Goal: Information Seeking & Learning: Learn about a topic

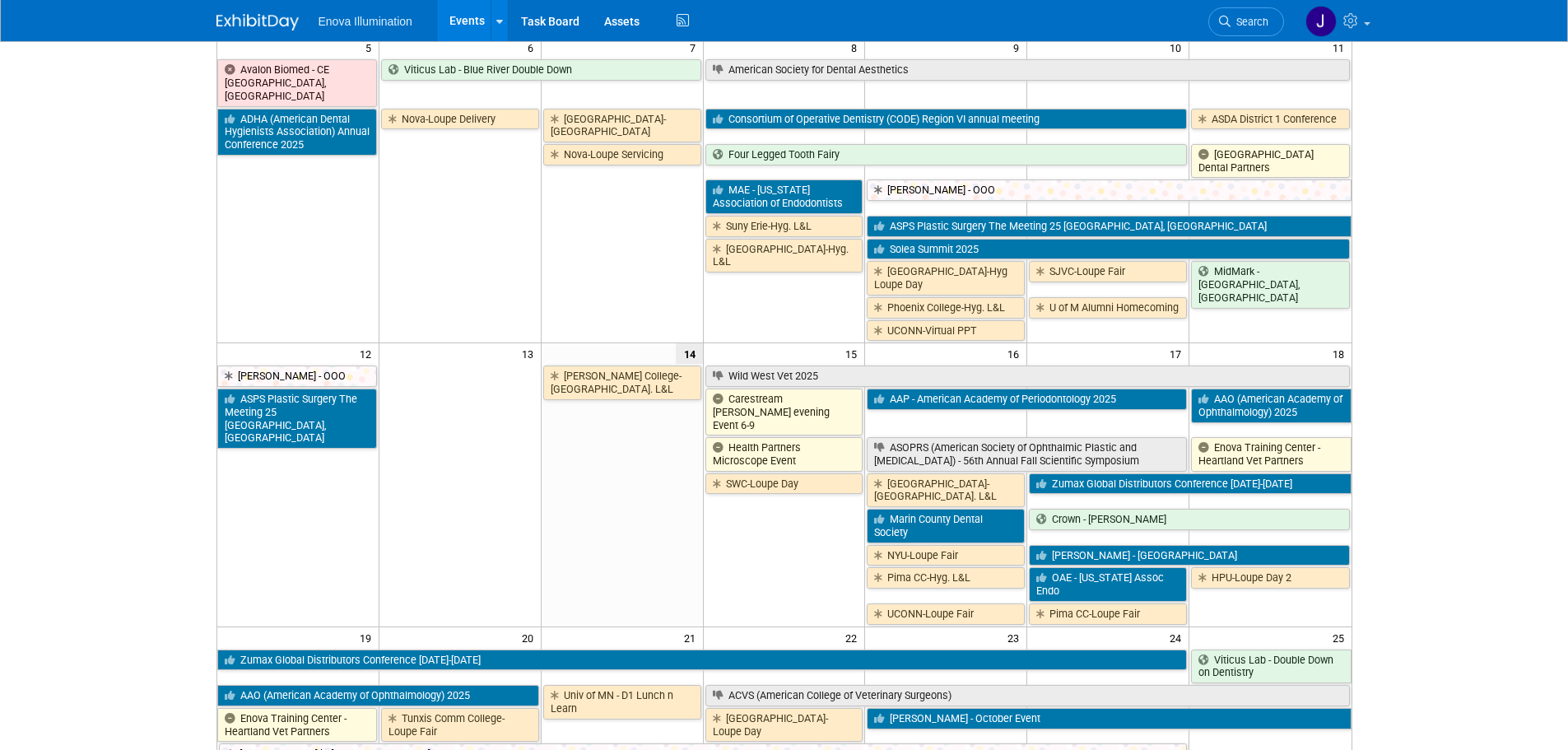
scroll to position [411, 0]
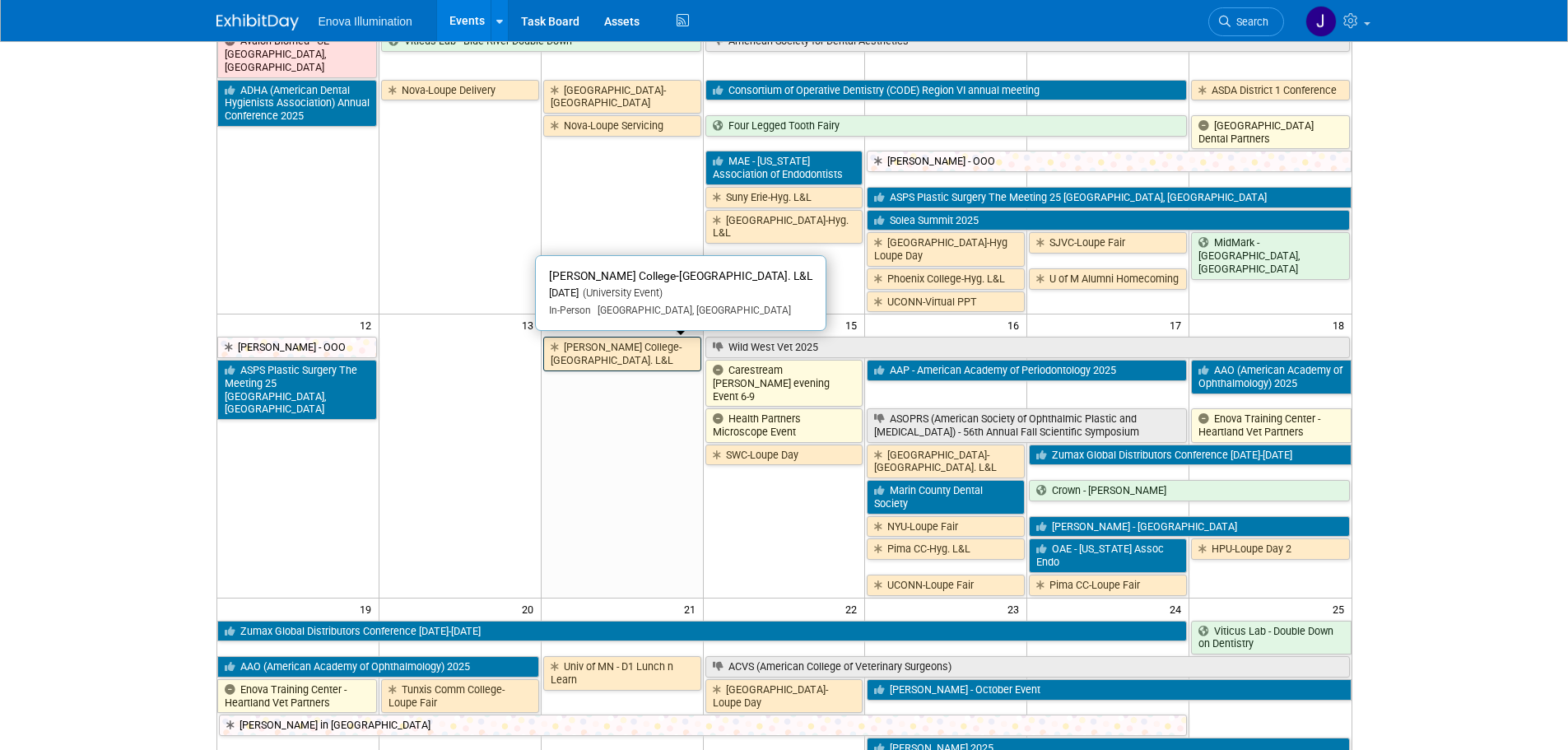
click at [639, 347] on link "[PERSON_NAME] College-[GEOGRAPHIC_DATA]. L&L" at bounding box center [622, 354] width 158 height 34
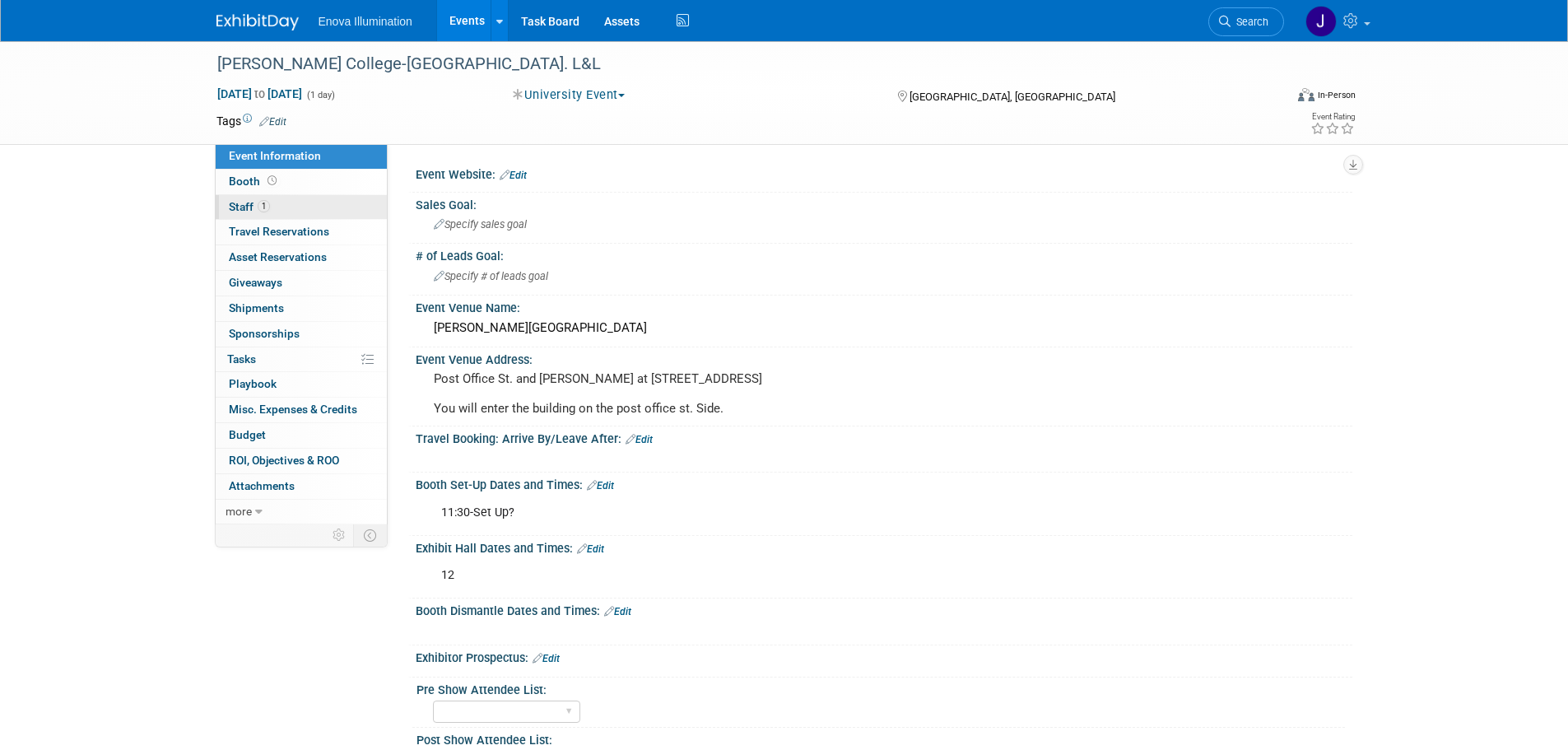
click at [307, 209] on link "1 Staff 1" at bounding box center [301, 207] width 172 height 24
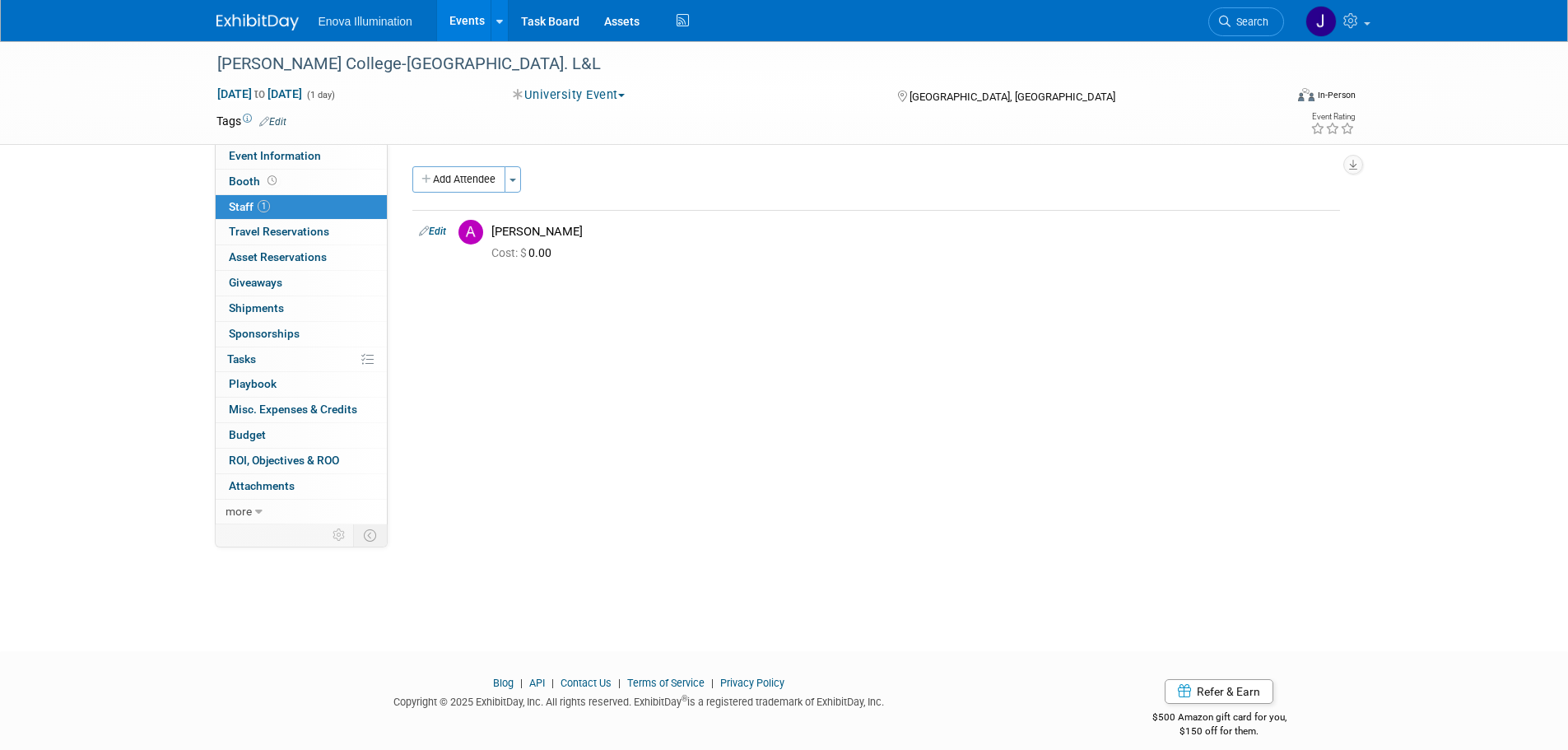
click at [271, 25] on img at bounding box center [257, 22] width 82 height 16
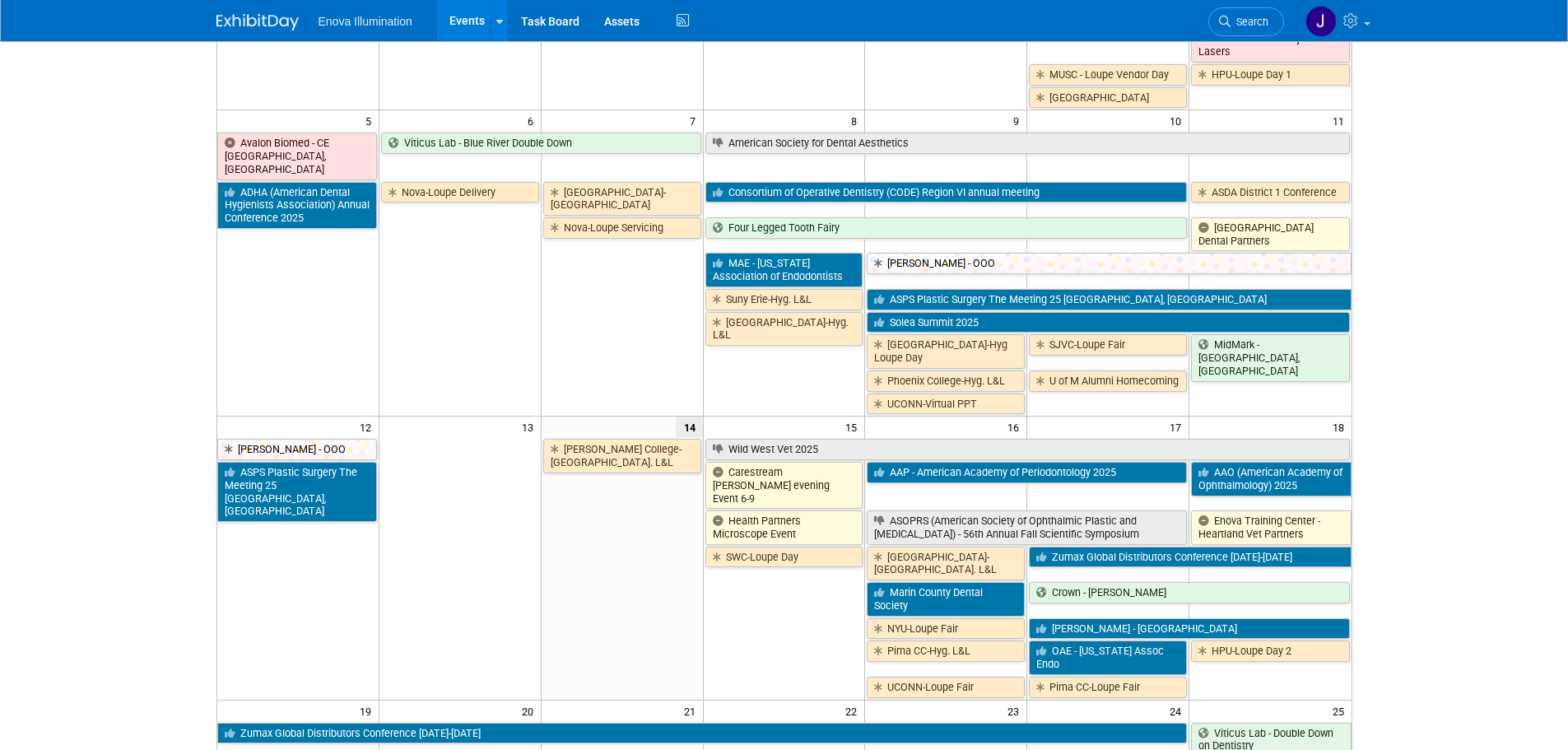
scroll to position [411, 0]
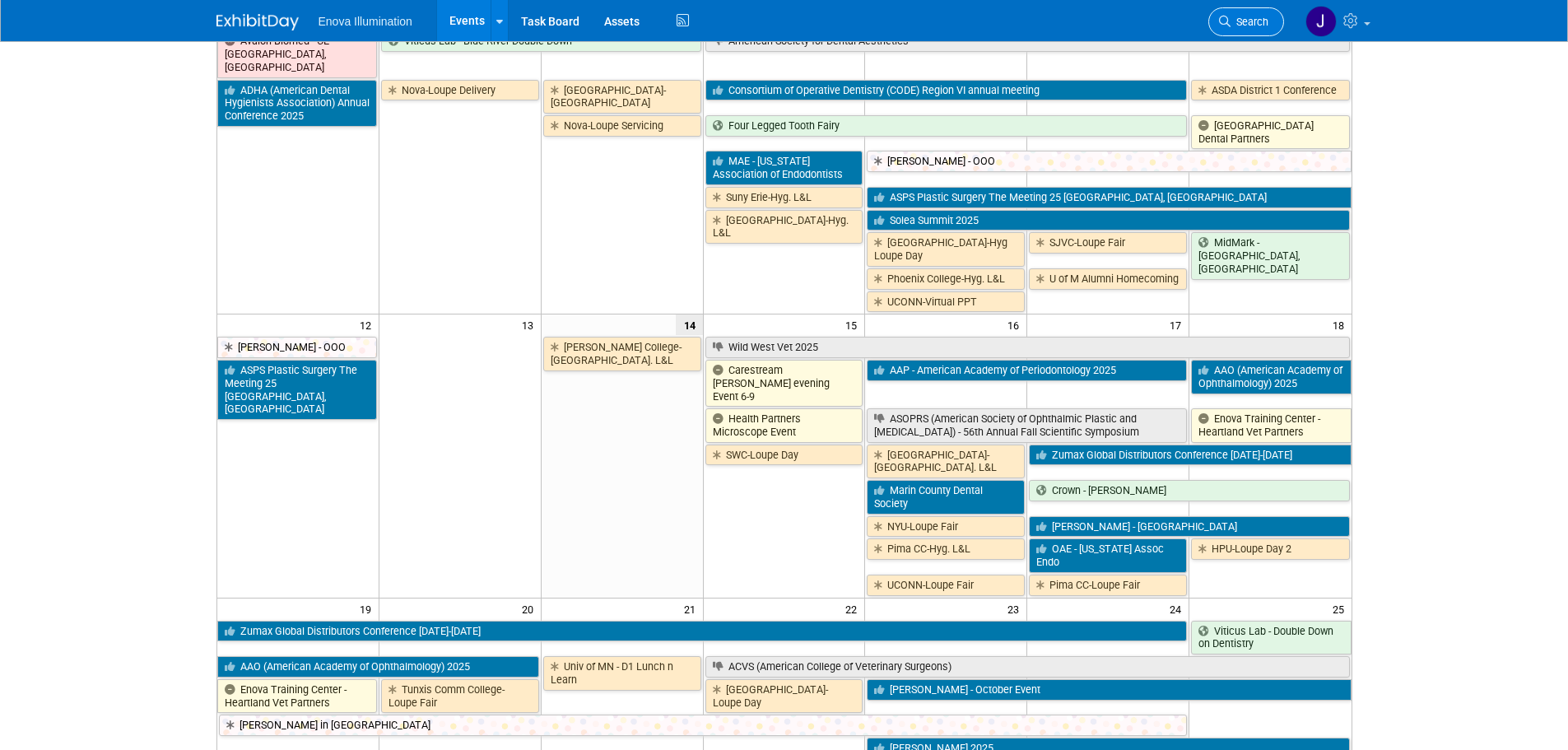
click at [1256, 14] on link "Search" at bounding box center [1246, 22] width 76 height 29
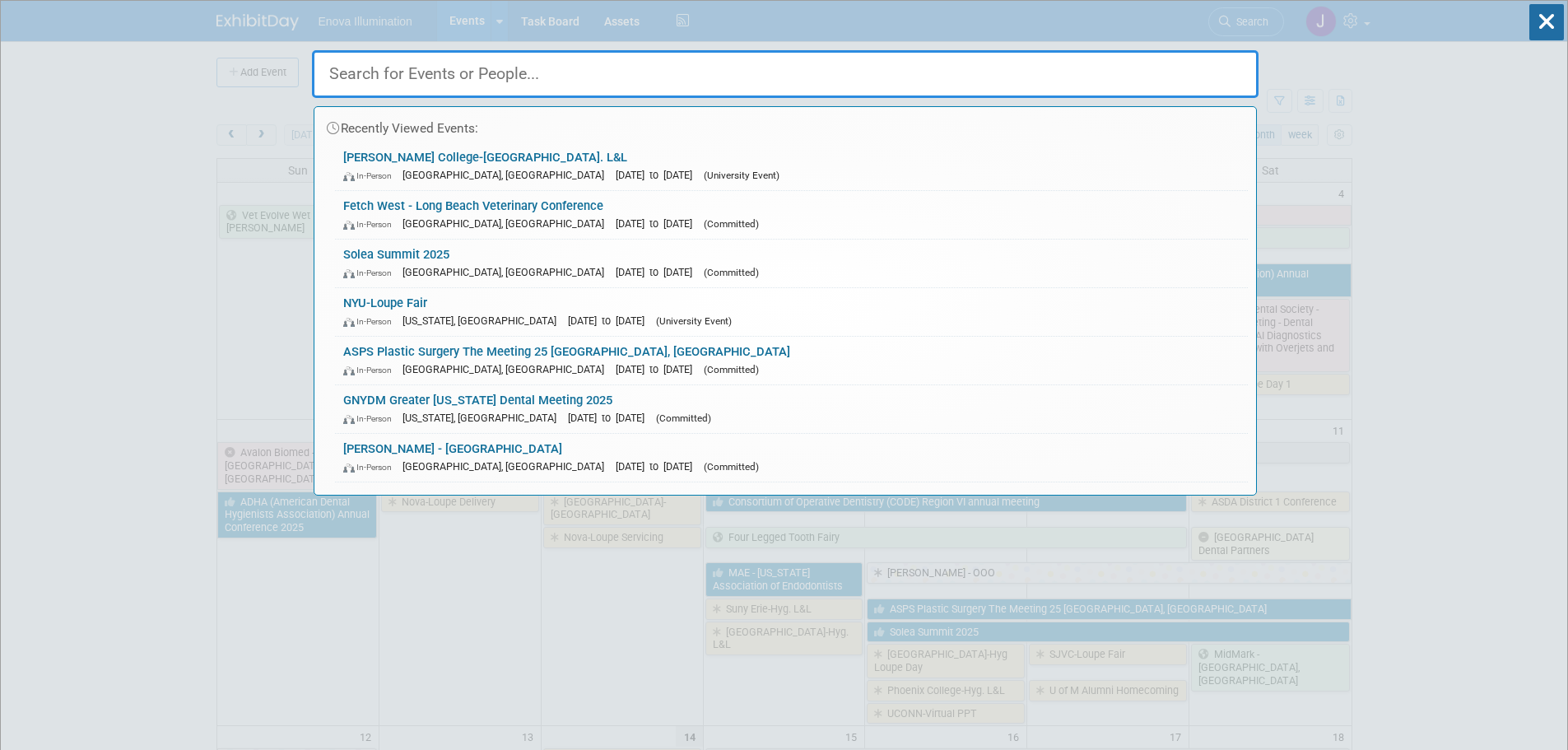
click at [1015, 68] on input "text" at bounding box center [785, 73] width 946 height 48
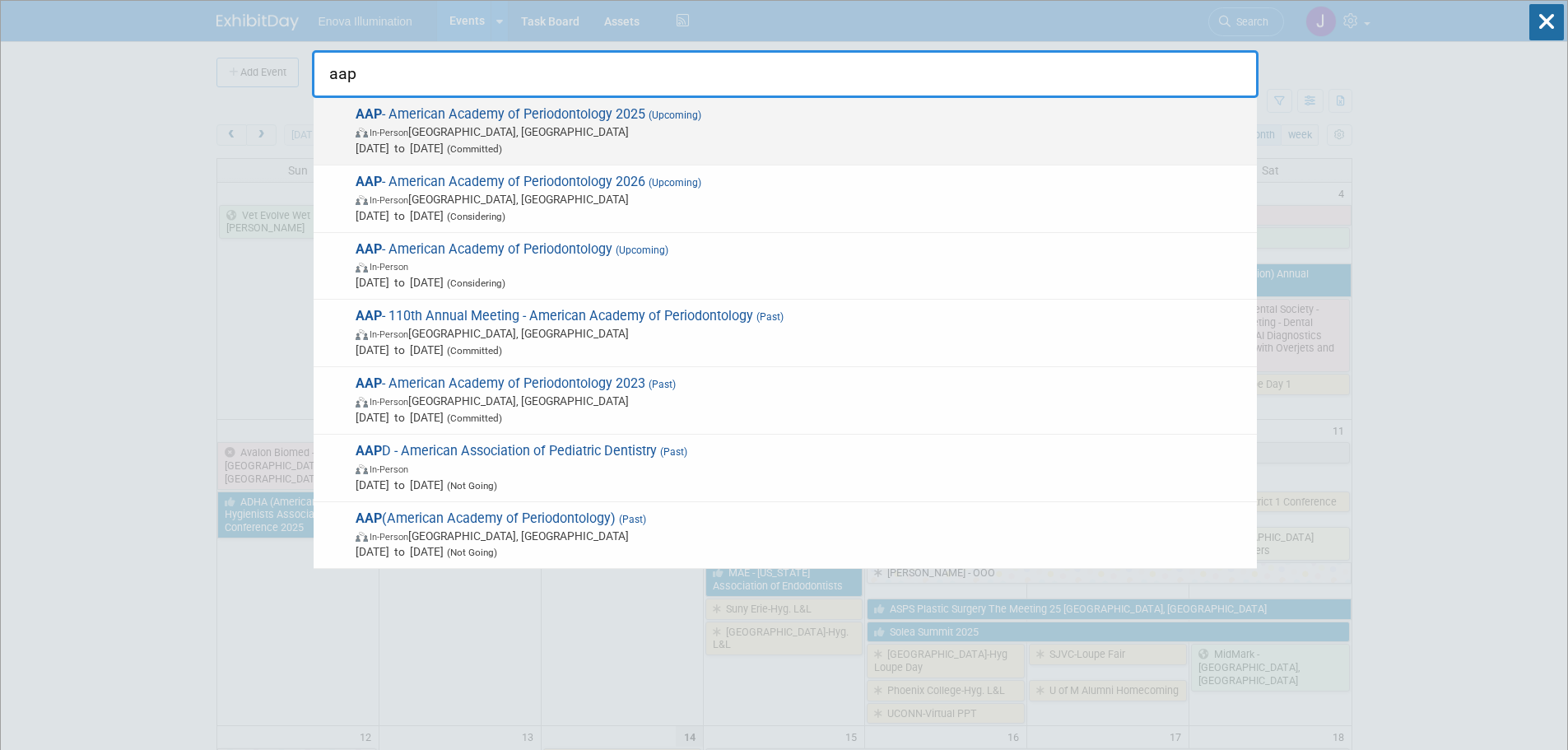
type input "aap"
click at [452, 131] on span "In-Person Toronto, Canada" at bounding box center [802, 131] width 893 height 16
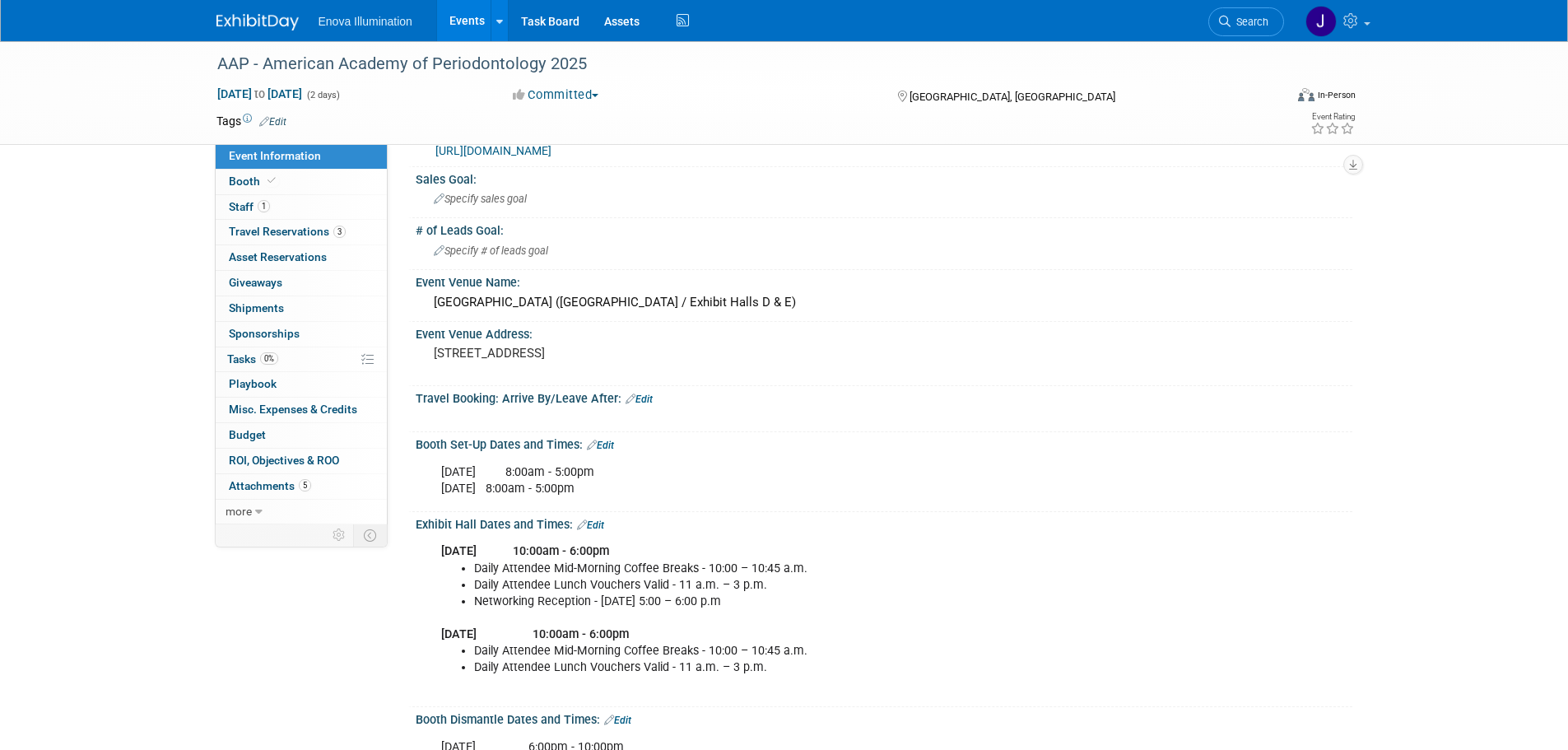
scroll to position [82, 0]
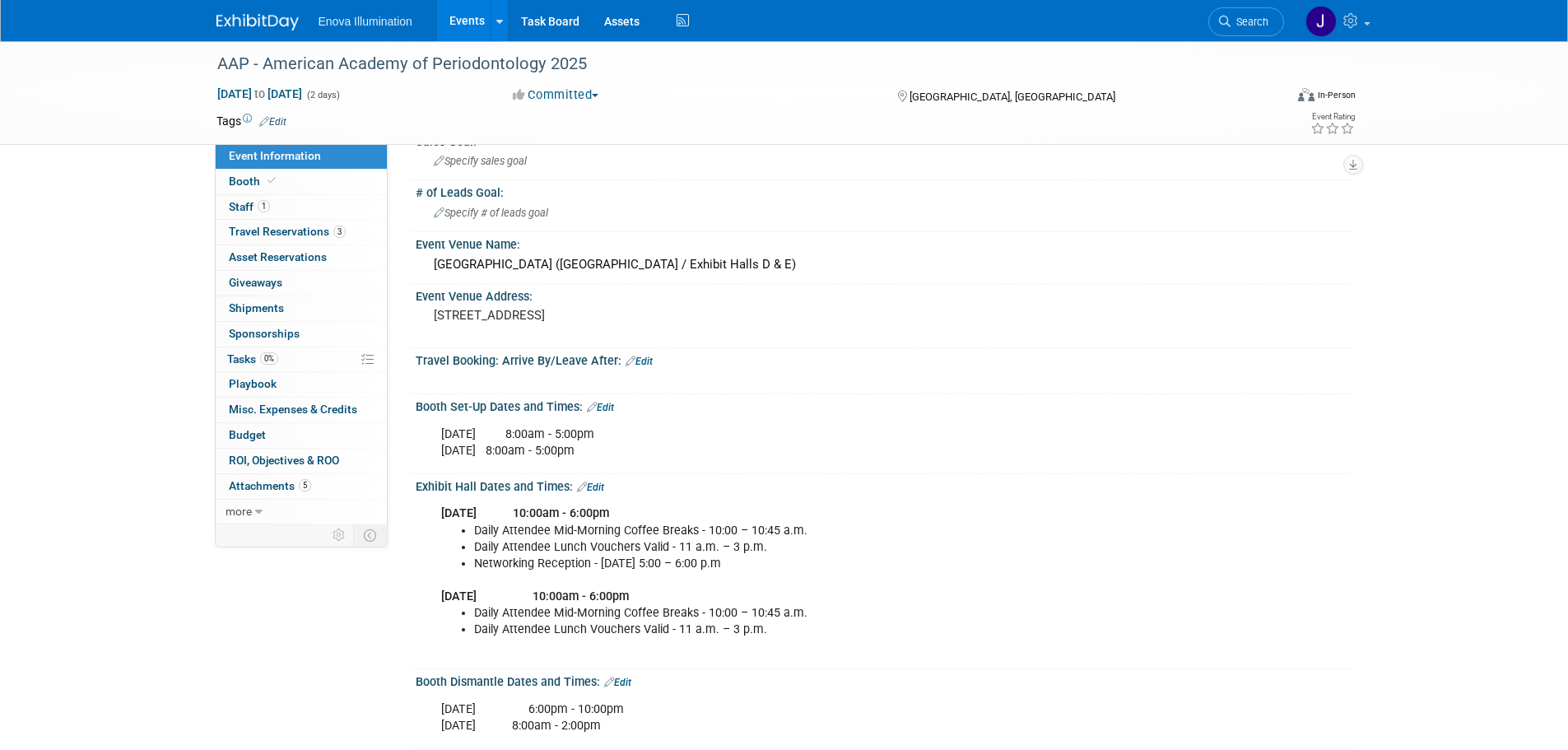
click at [1233, 30] on link "Search" at bounding box center [1246, 22] width 76 height 29
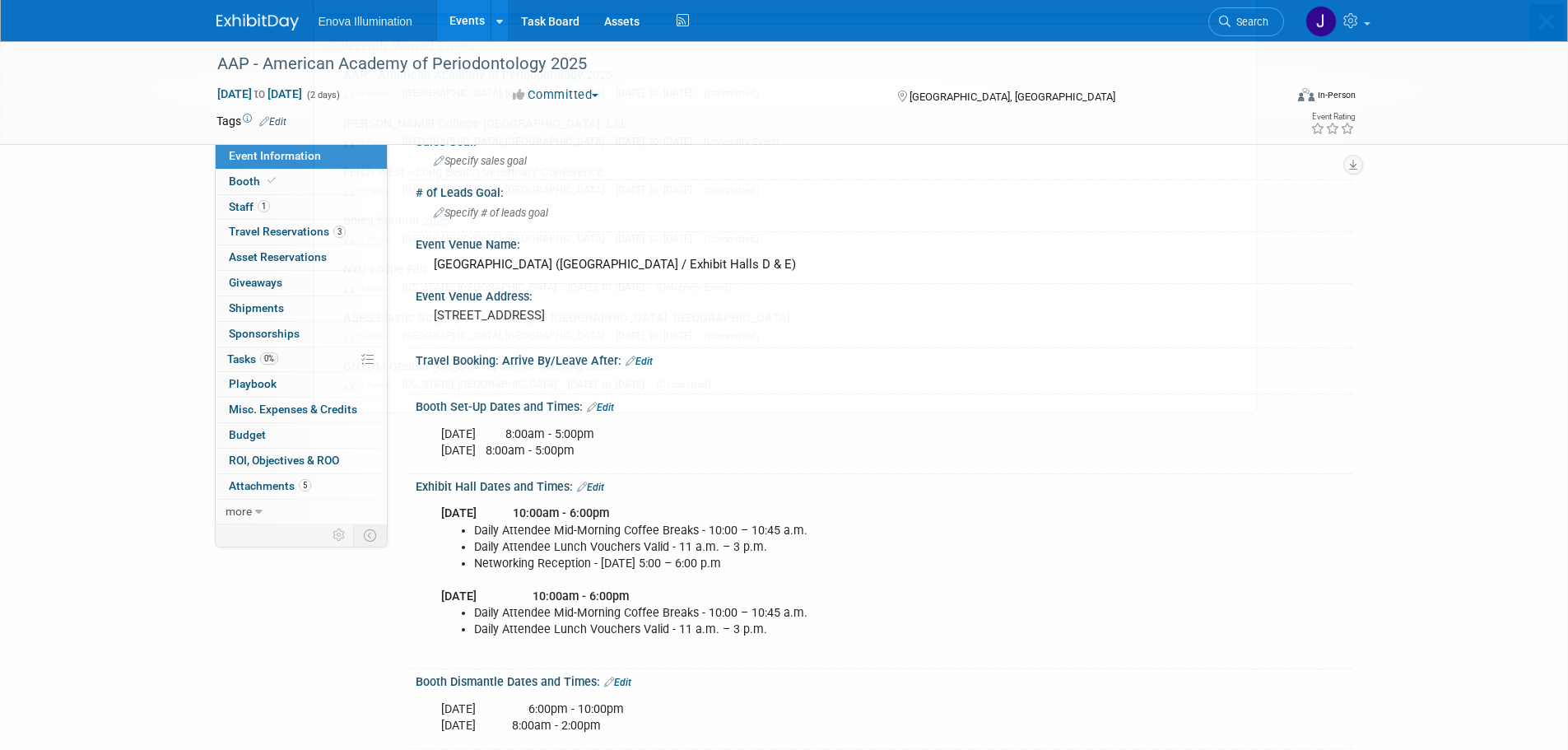
scroll to position [0, 0]
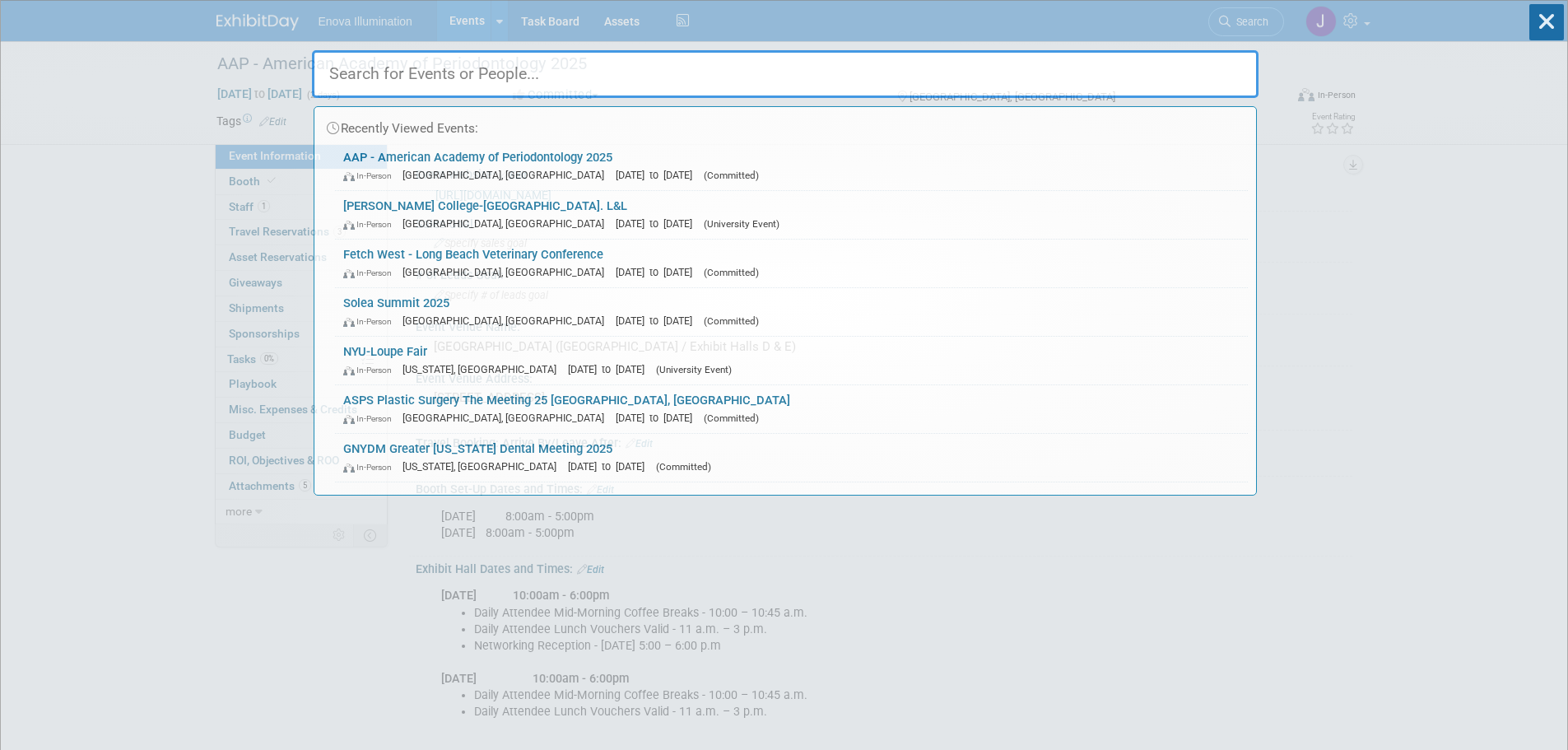
click at [1015, 68] on input "text" at bounding box center [785, 73] width 946 height 48
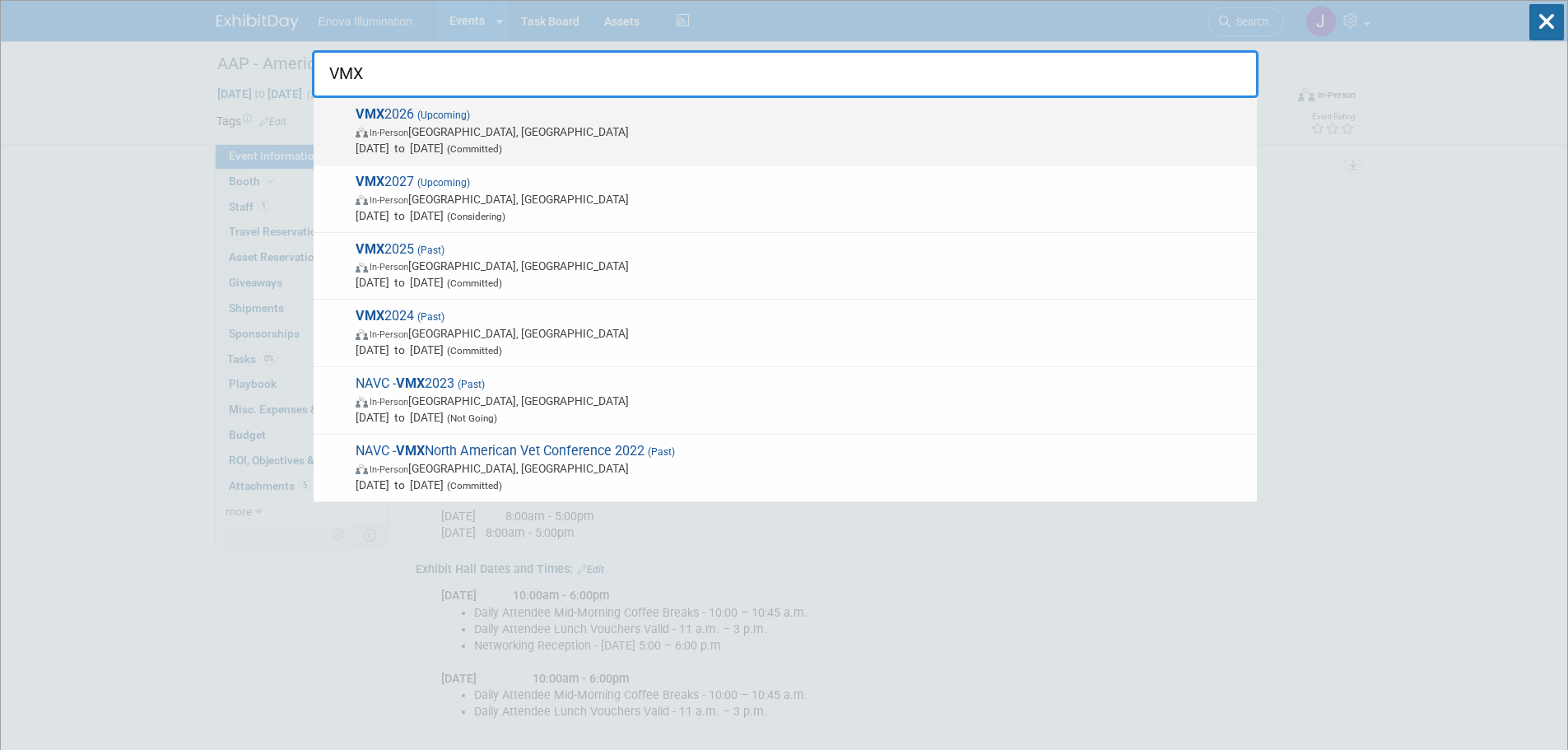
type input "VMX"
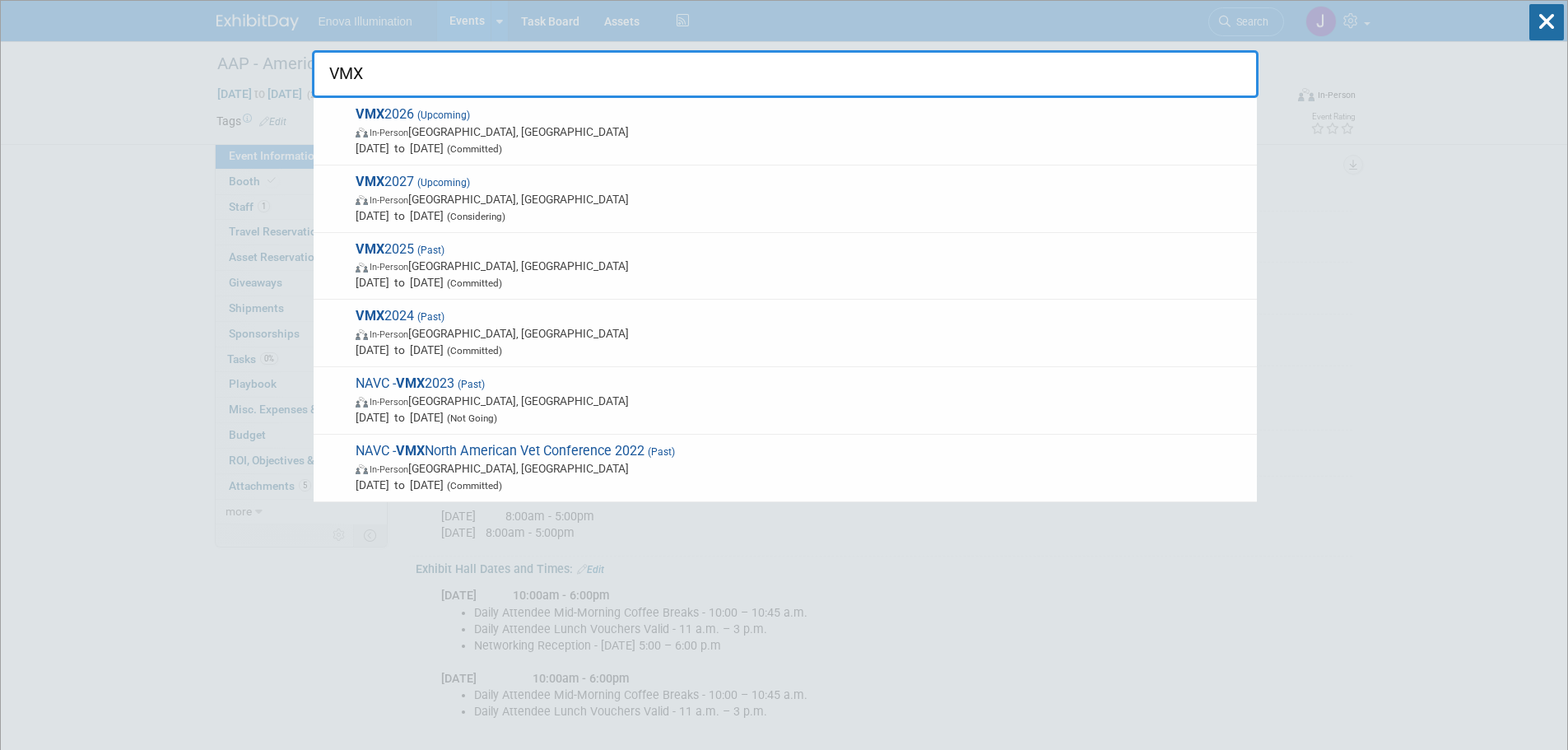
click at [482, 125] on span "In-Person Orlando, FL" at bounding box center [802, 131] width 893 height 16
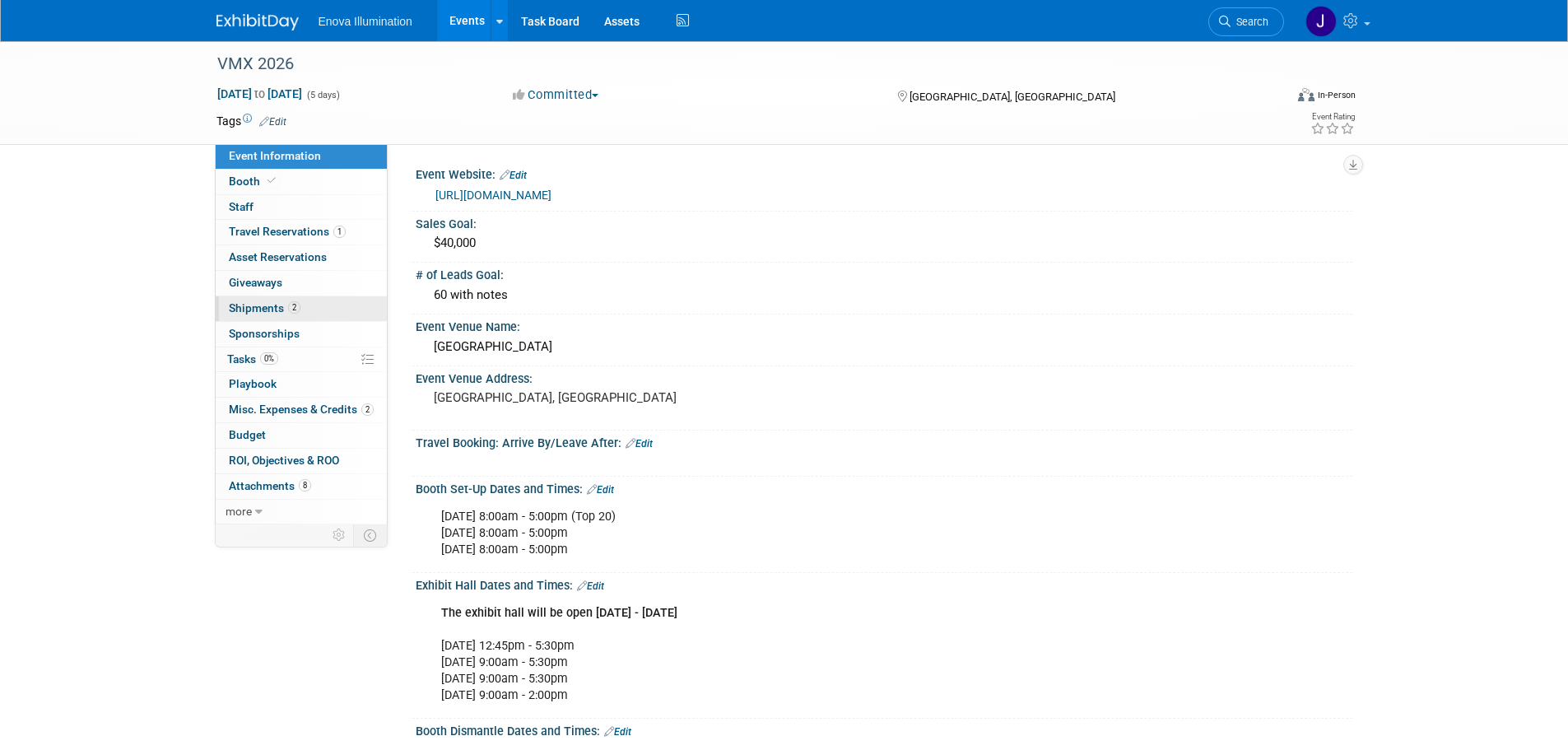
click at [260, 303] on span "Shipments 2" at bounding box center [264, 308] width 72 height 14
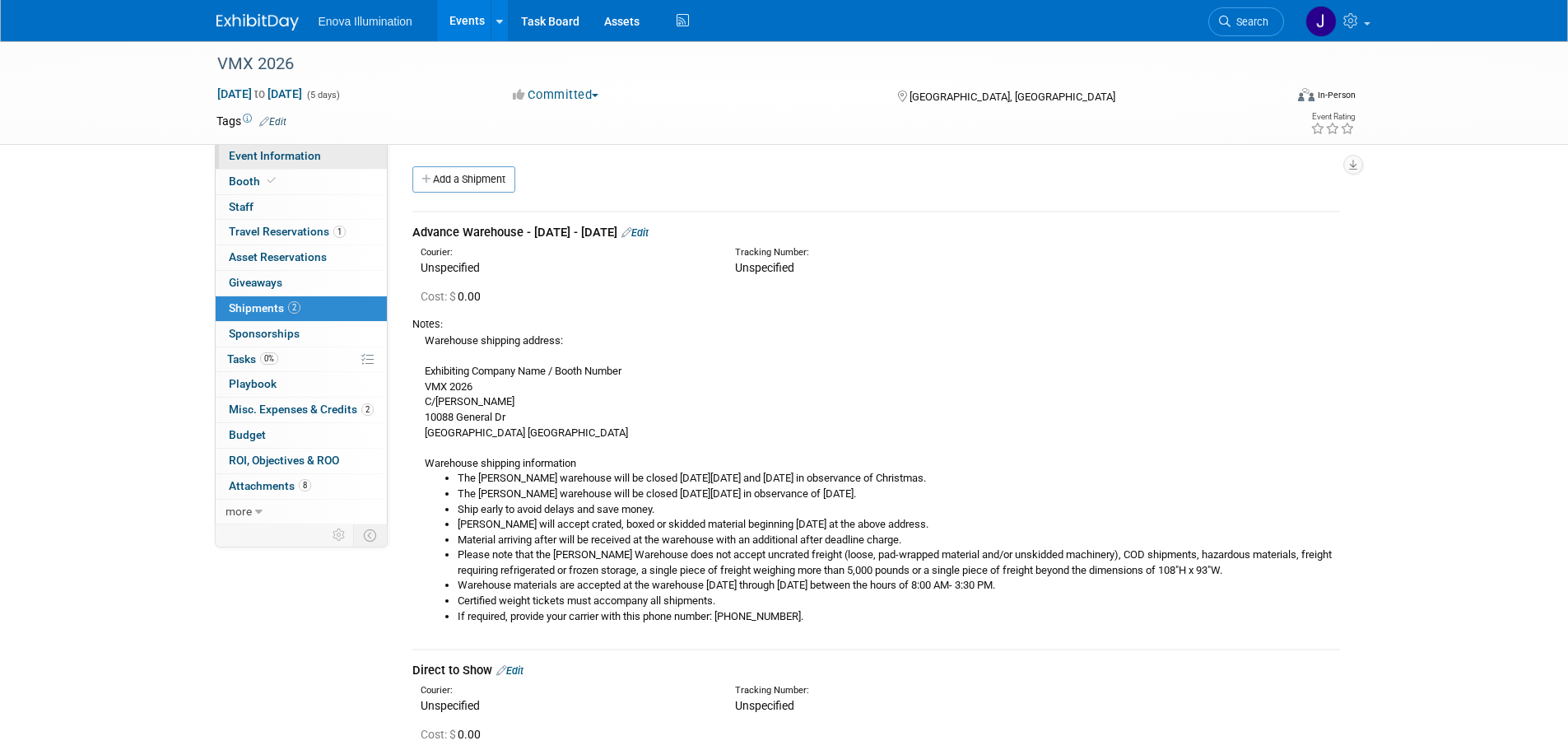
click at [272, 160] on span "Event Information" at bounding box center [275, 155] width 92 height 14
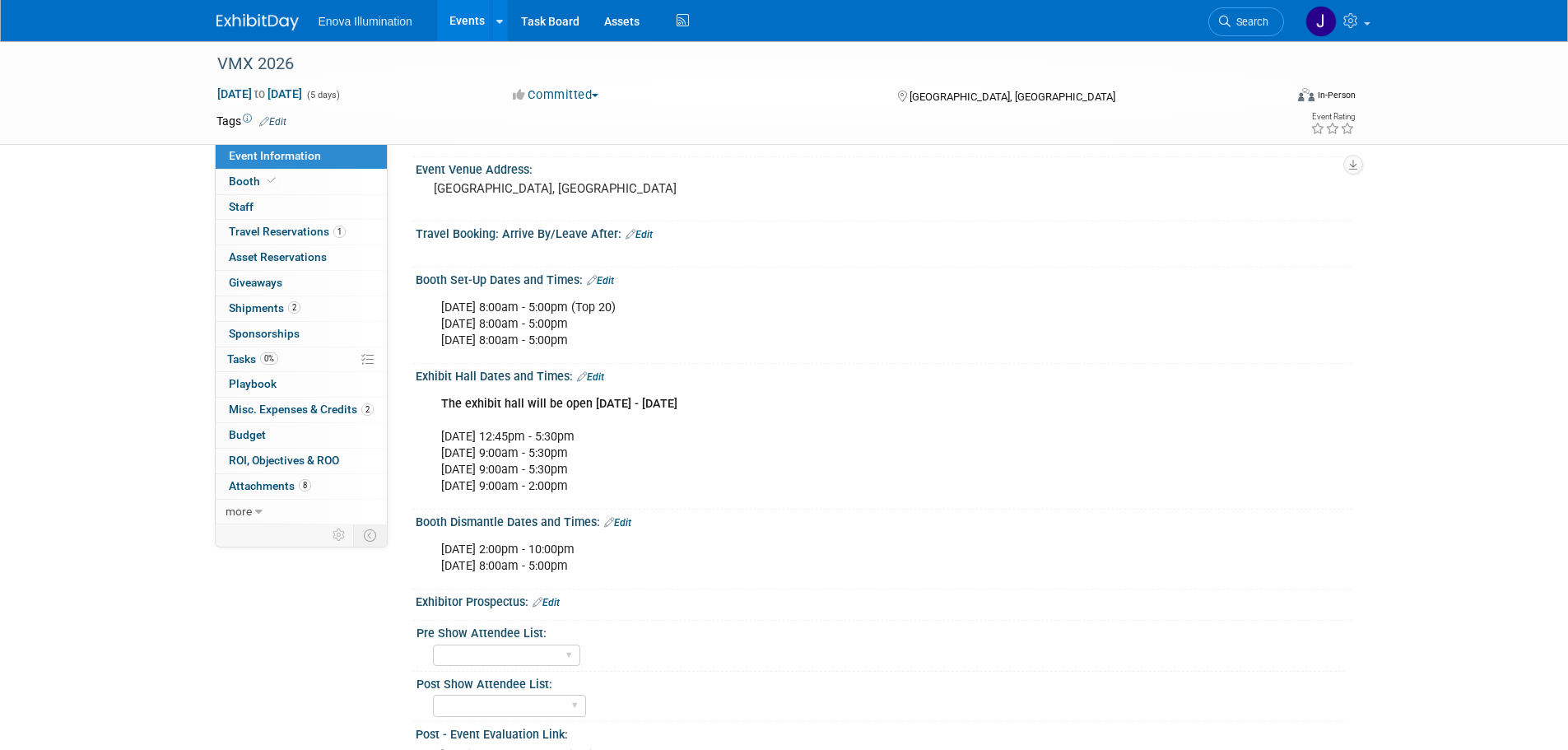
scroll to position [247, 0]
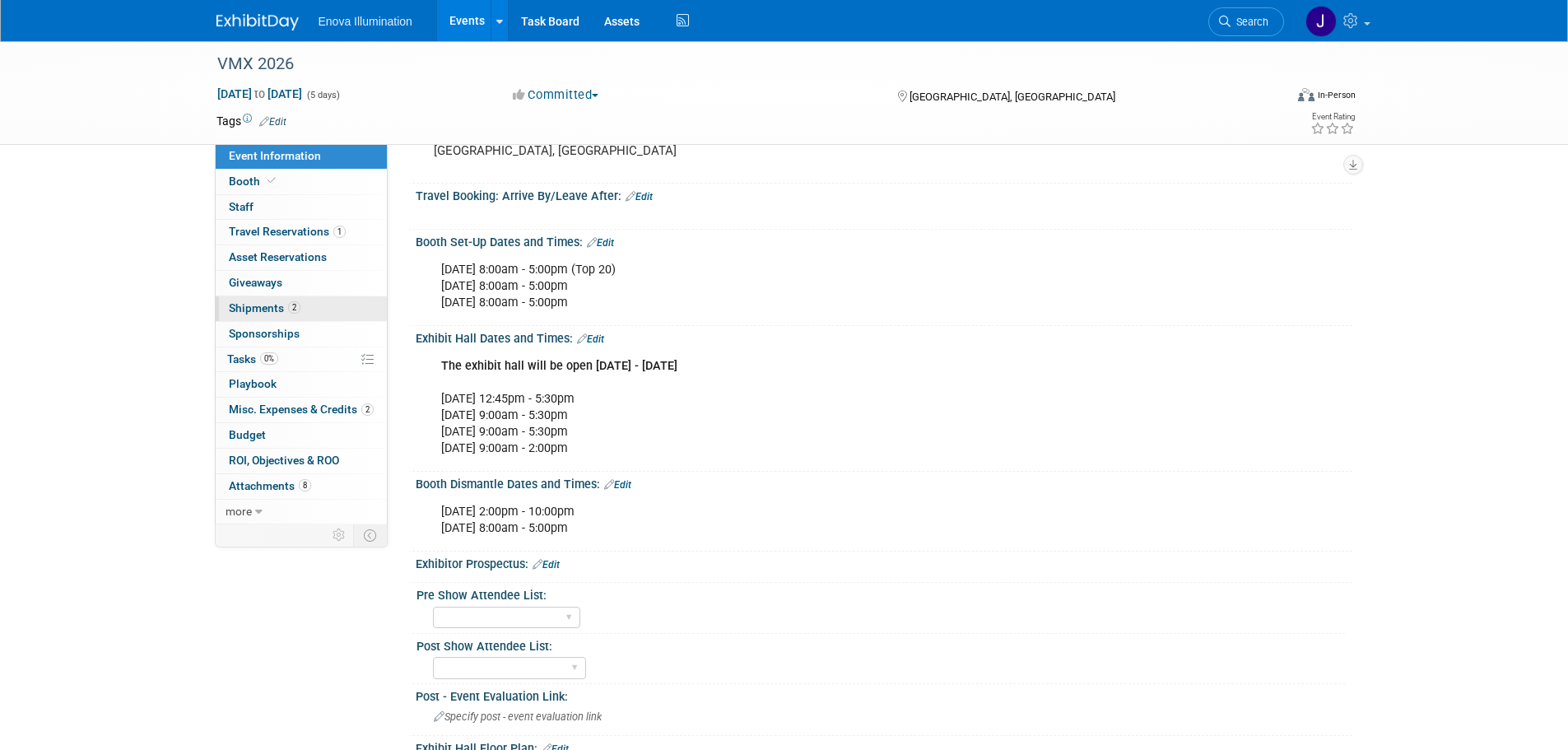
click at [265, 306] on span "Shipments 2" at bounding box center [264, 308] width 72 height 14
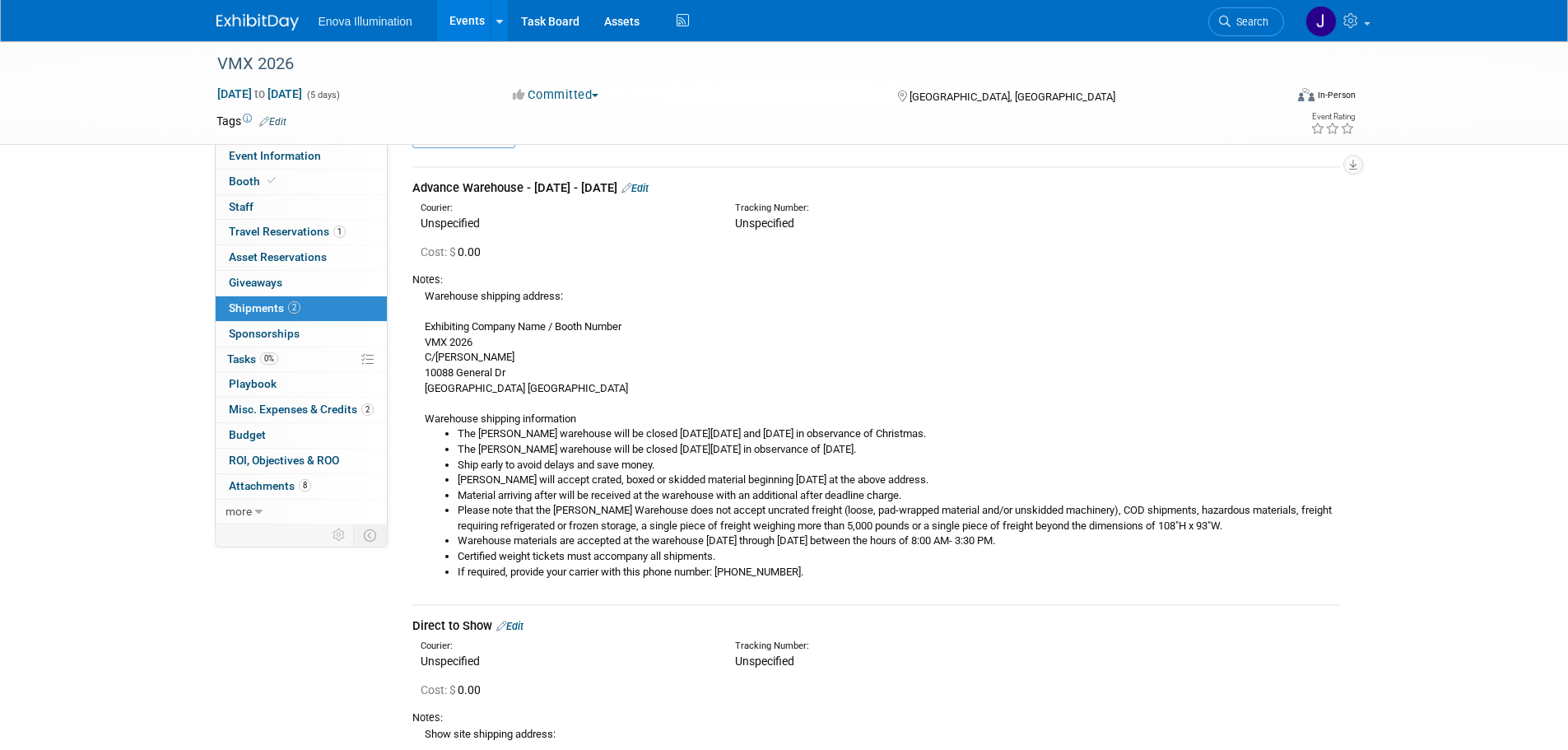
scroll to position [82, 0]
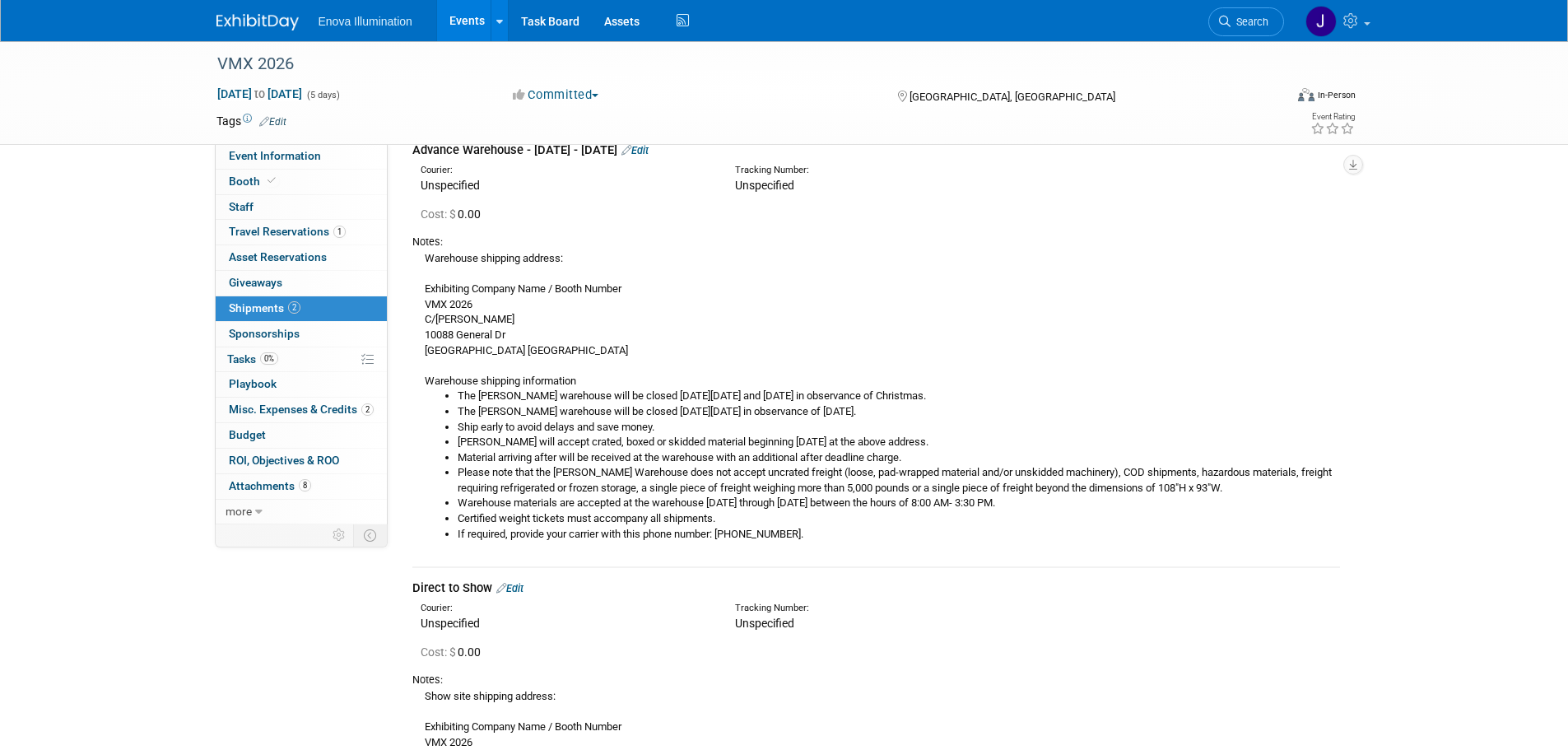
click at [1249, 19] on span "Search" at bounding box center [1250, 22] width 38 height 13
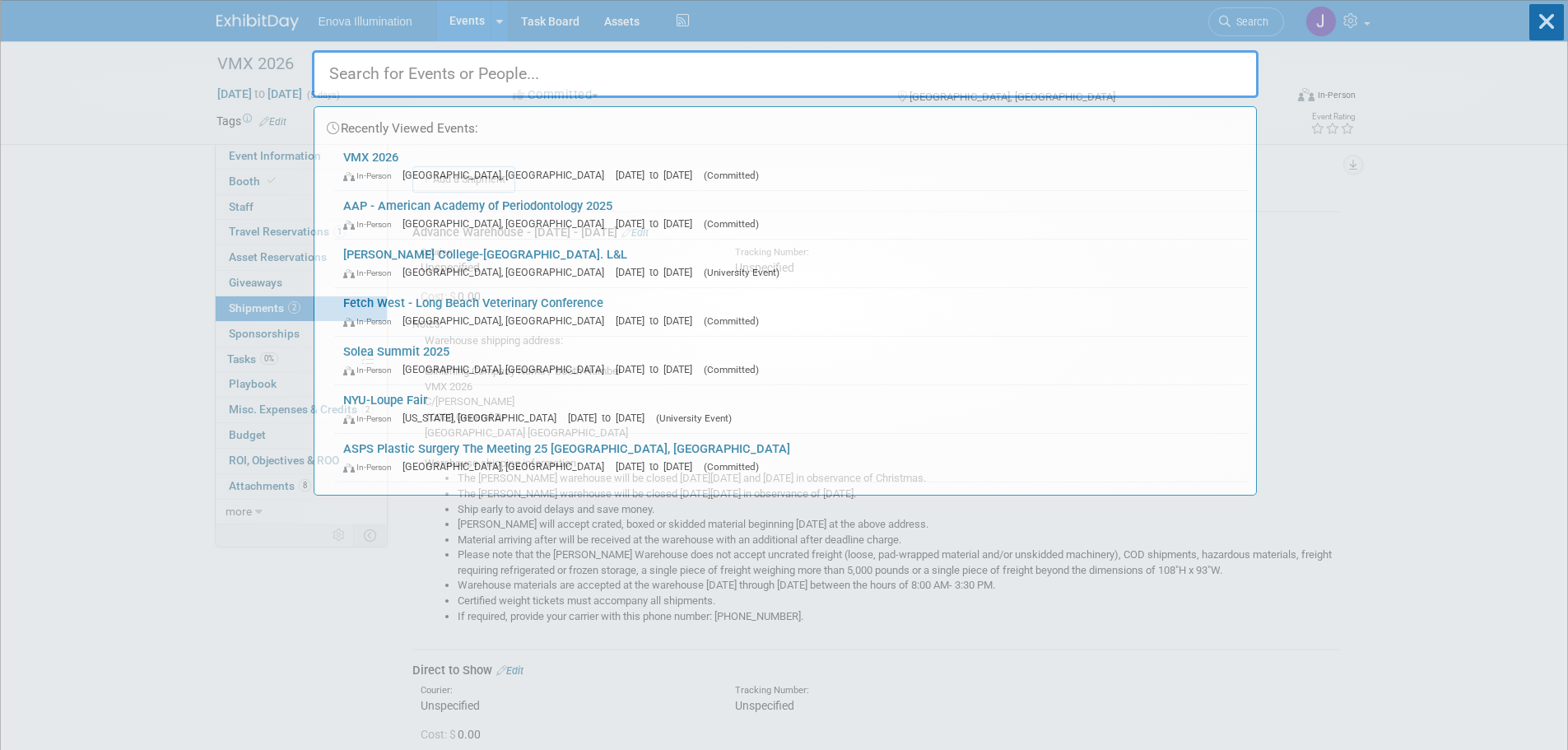
click at [1152, 74] on input "text" at bounding box center [785, 73] width 946 height 48
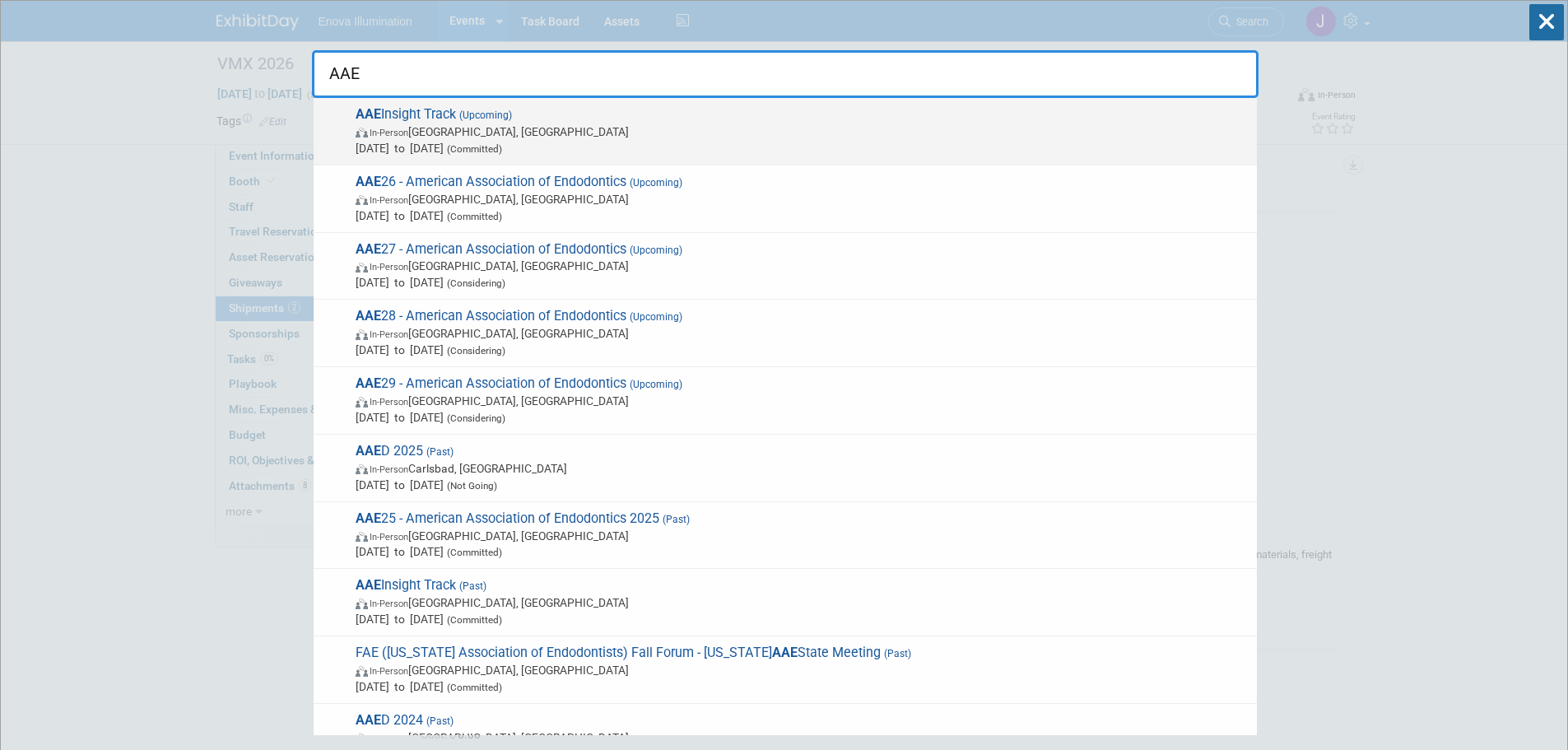
type input "AAE"
click at [415, 119] on span "AAE Insight Track (Upcoming) In-Person Palm Springs, CA Nov 12, 2025 to Nov 15,…" at bounding box center [799, 131] width 898 height 50
